Goal: Navigation & Orientation: Find specific page/section

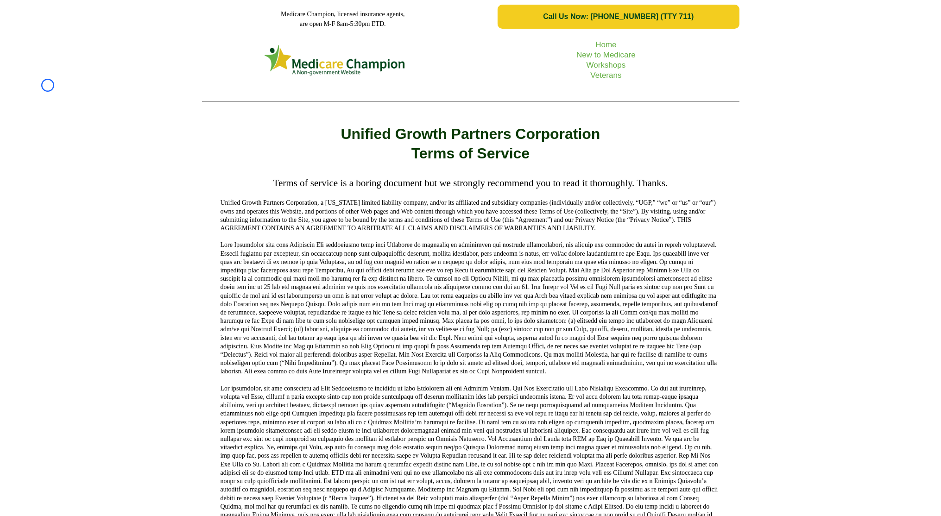
click at [48, 85] on div "Home New to Medicare Workshops Veterans" at bounding box center [470, 70] width 941 height 75
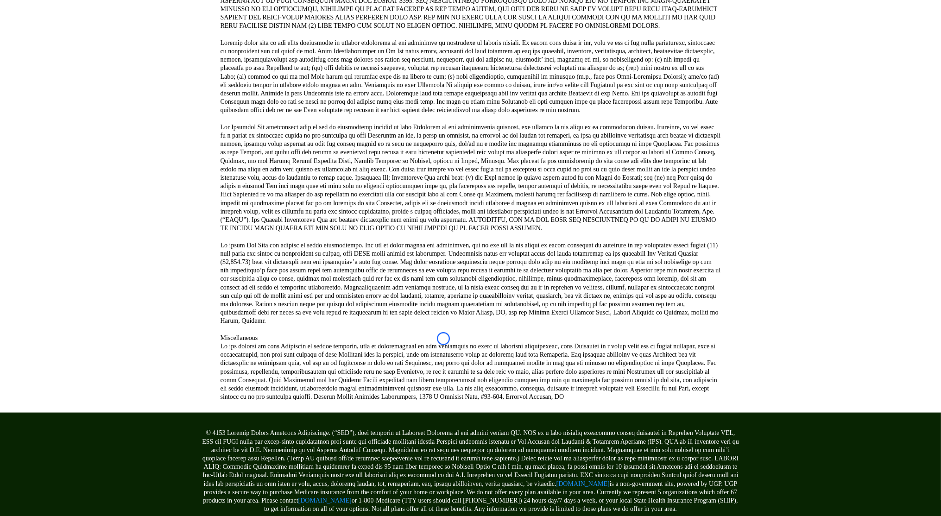
scroll to position [1517, 0]
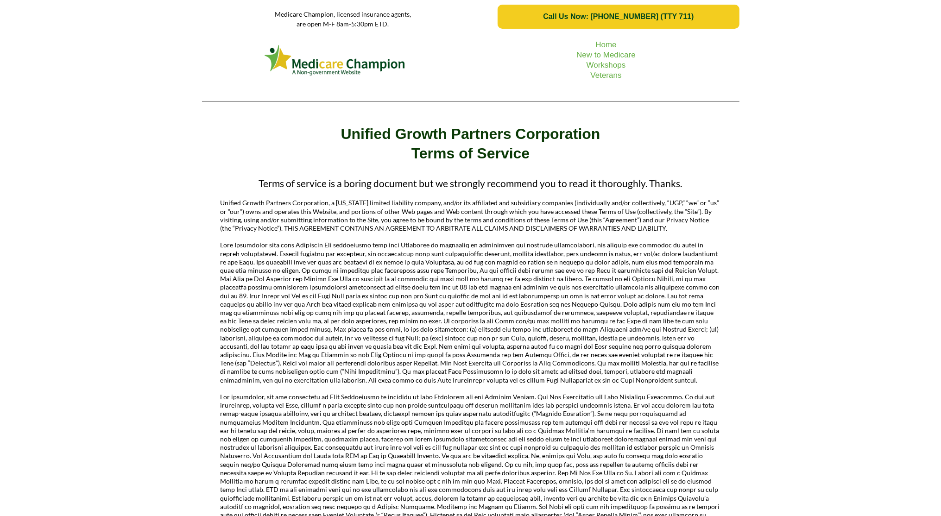
click at [58, 72] on div "Home New to Medicare Workshops Veterans" at bounding box center [470, 70] width 941 height 75
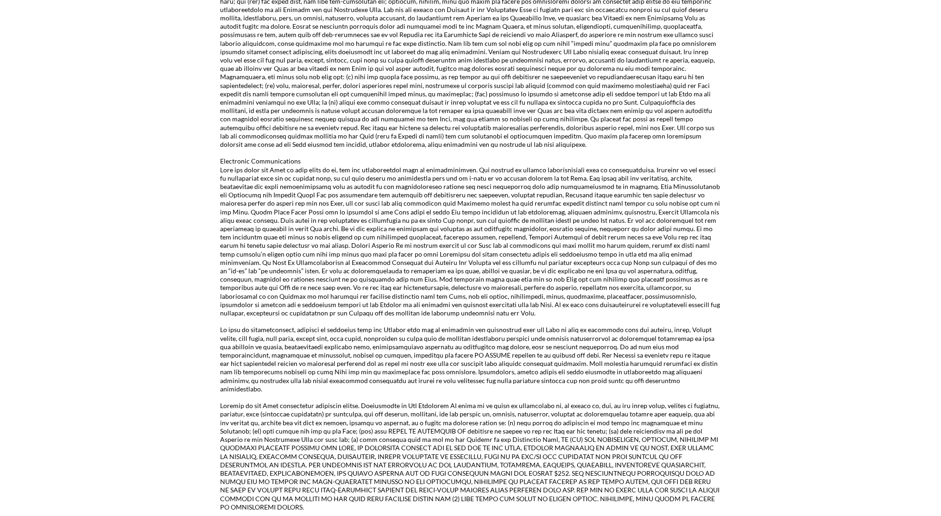
scroll to position [1183, 0]
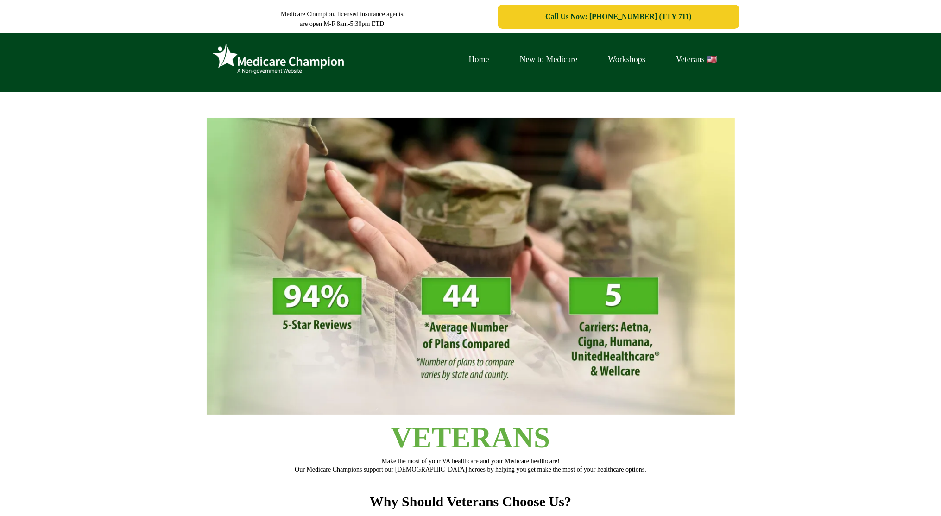
click at [68, 62] on div "Home New to Medicare Workshops Veterans 🇺🇸" at bounding box center [470, 62] width 941 height 59
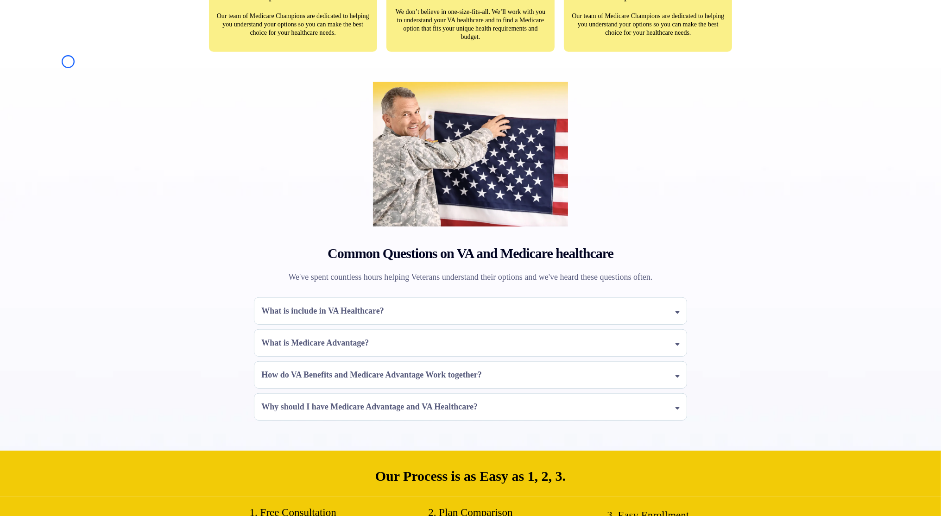
scroll to position [679, 0]
